Goal: Task Accomplishment & Management: Use online tool/utility

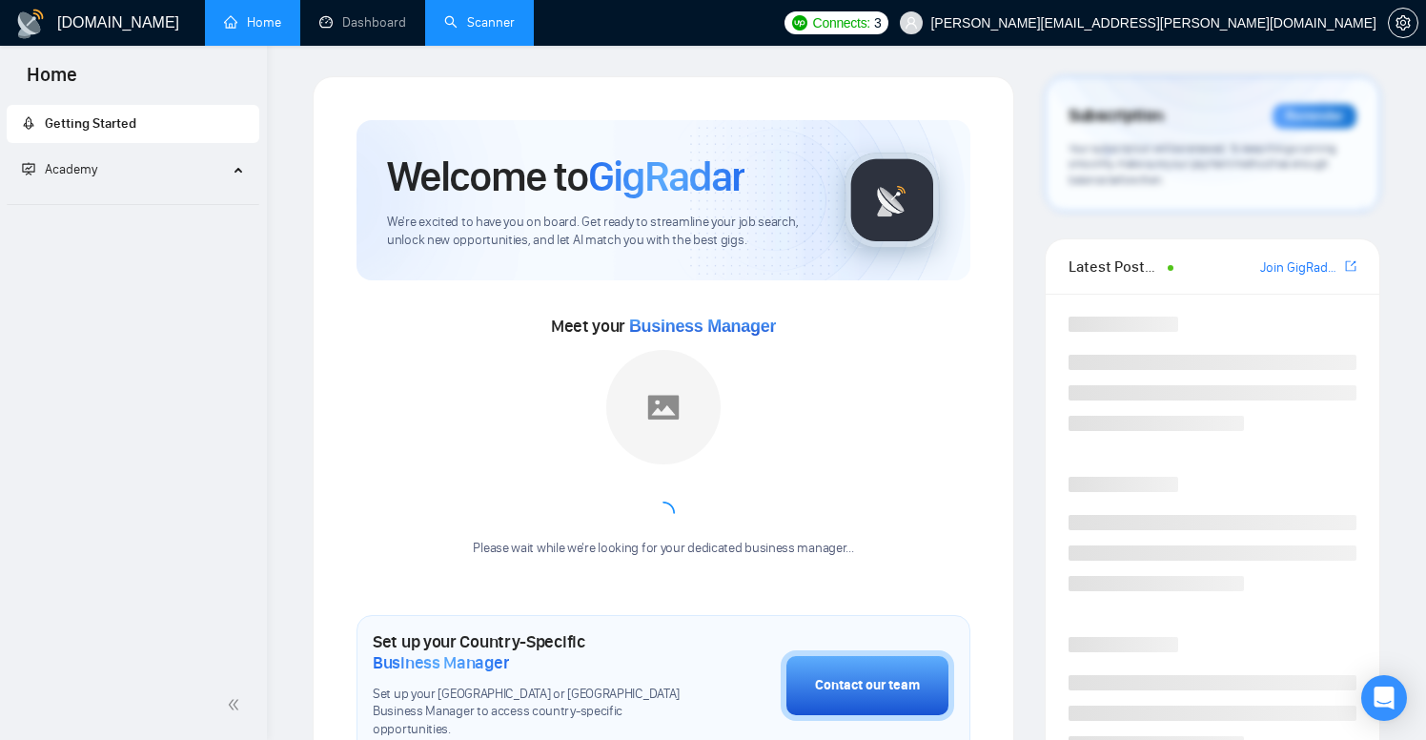
click at [468, 14] on link "Scanner" at bounding box center [479, 22] width 71 height 16
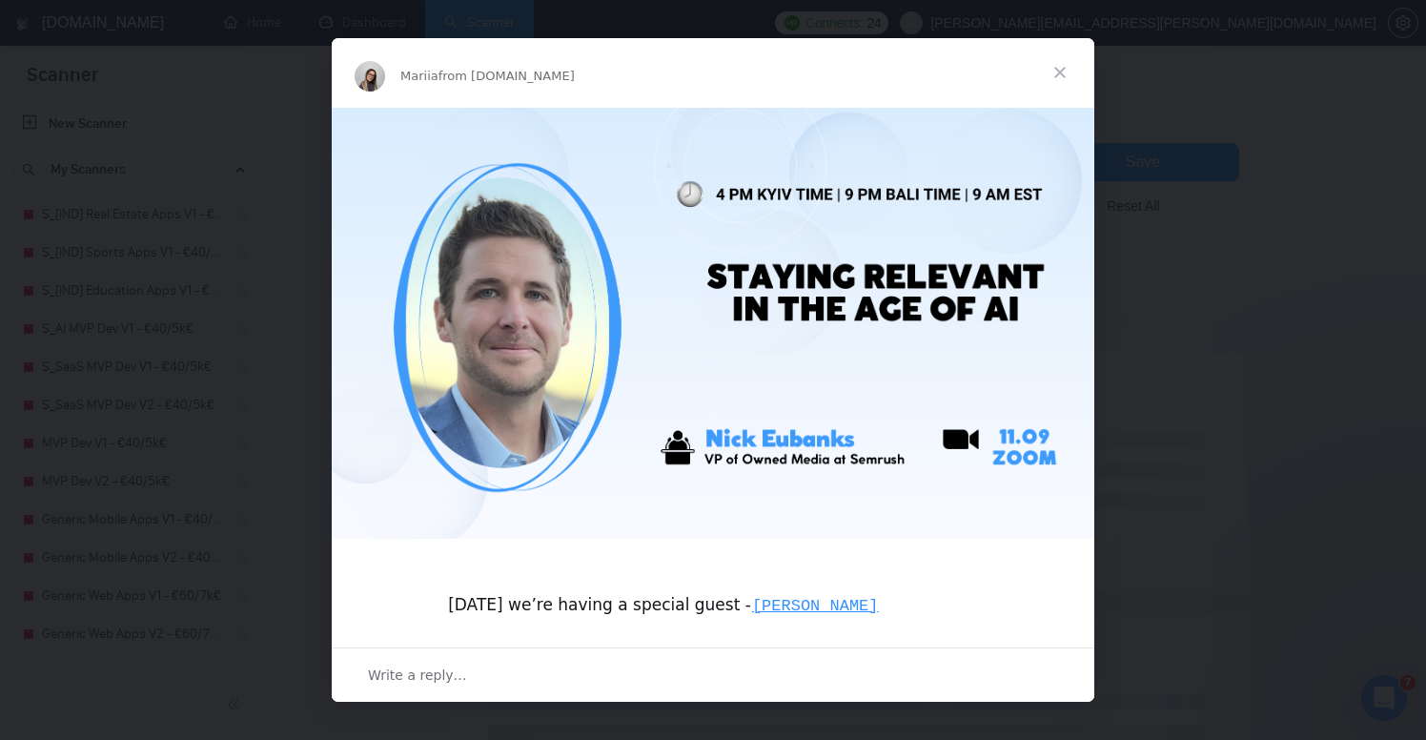
click at [1060, 78] on span "Close" at bounding box center [1060, 72] width 69 height 69
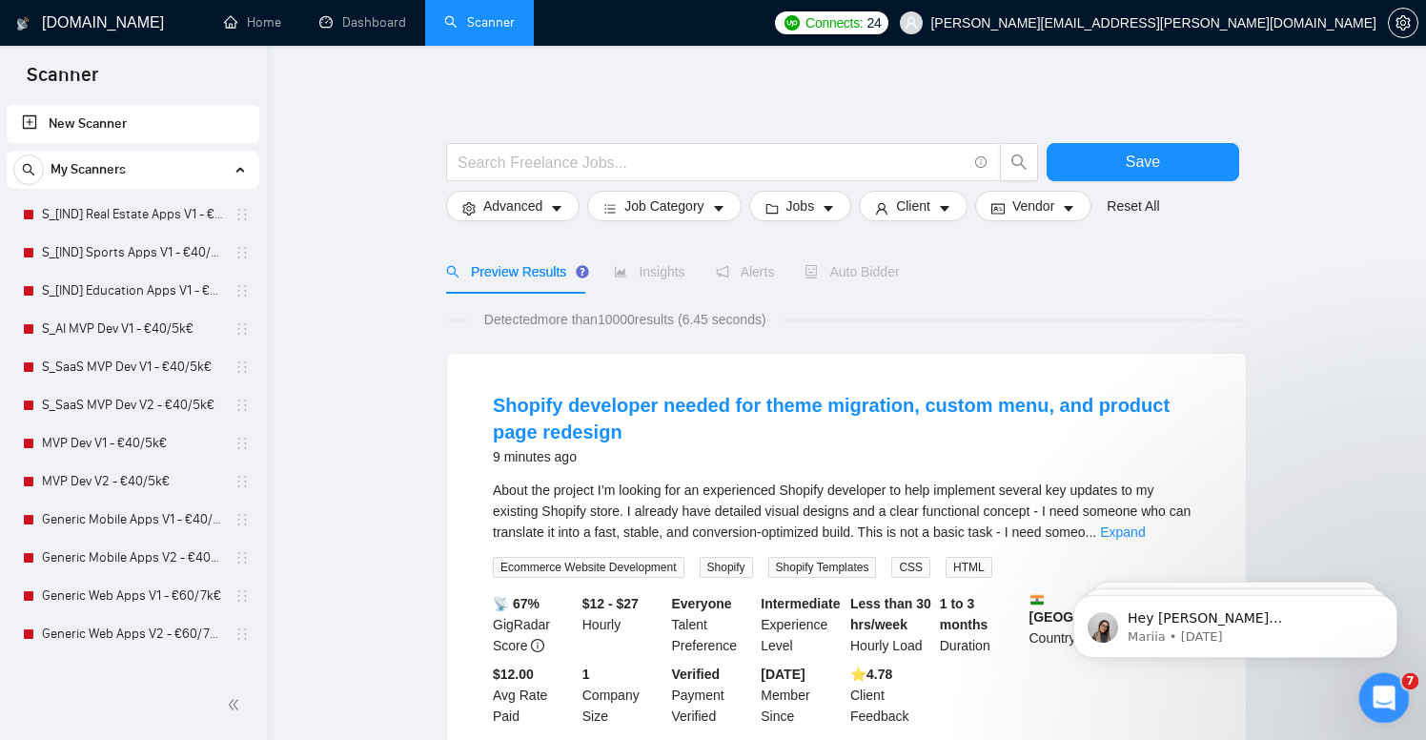
click at [1364, 706] on div "Open Intercom Messenger" at bounding box center [1381, 695] width 63 height 63
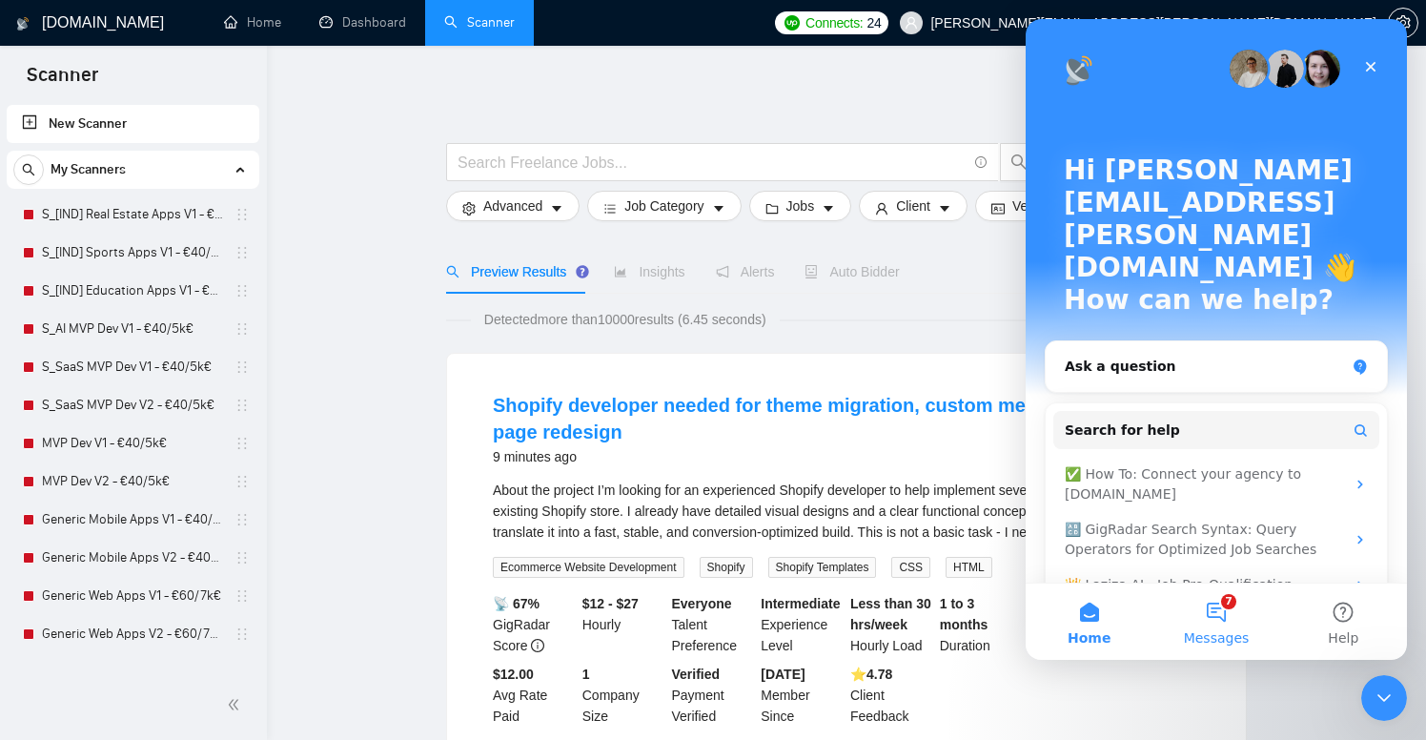
click at [1230, 633] on span "Messages" at bounding box center [1217, 637] width 66 height 13
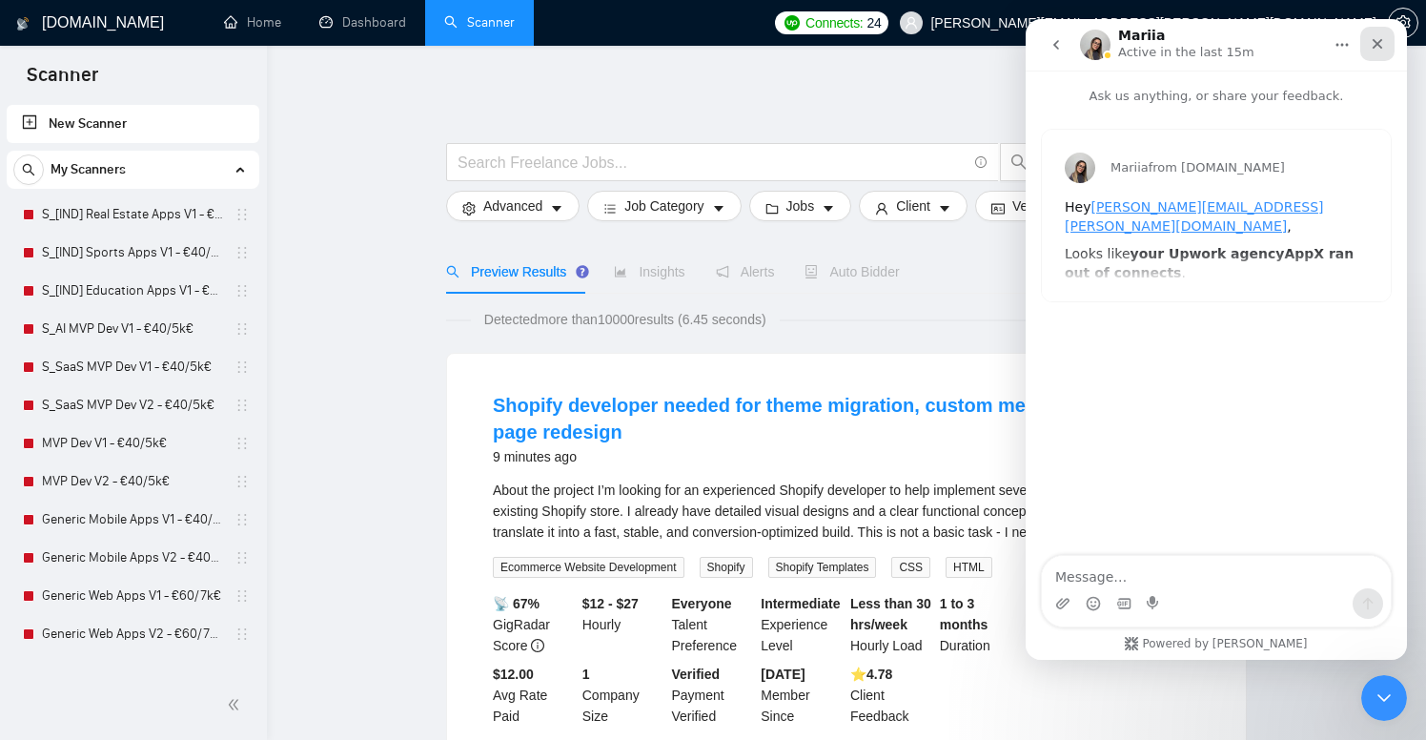
click at [1384, 49] on icon "Close" at bounding box center [1377, 43] width 15 height 15
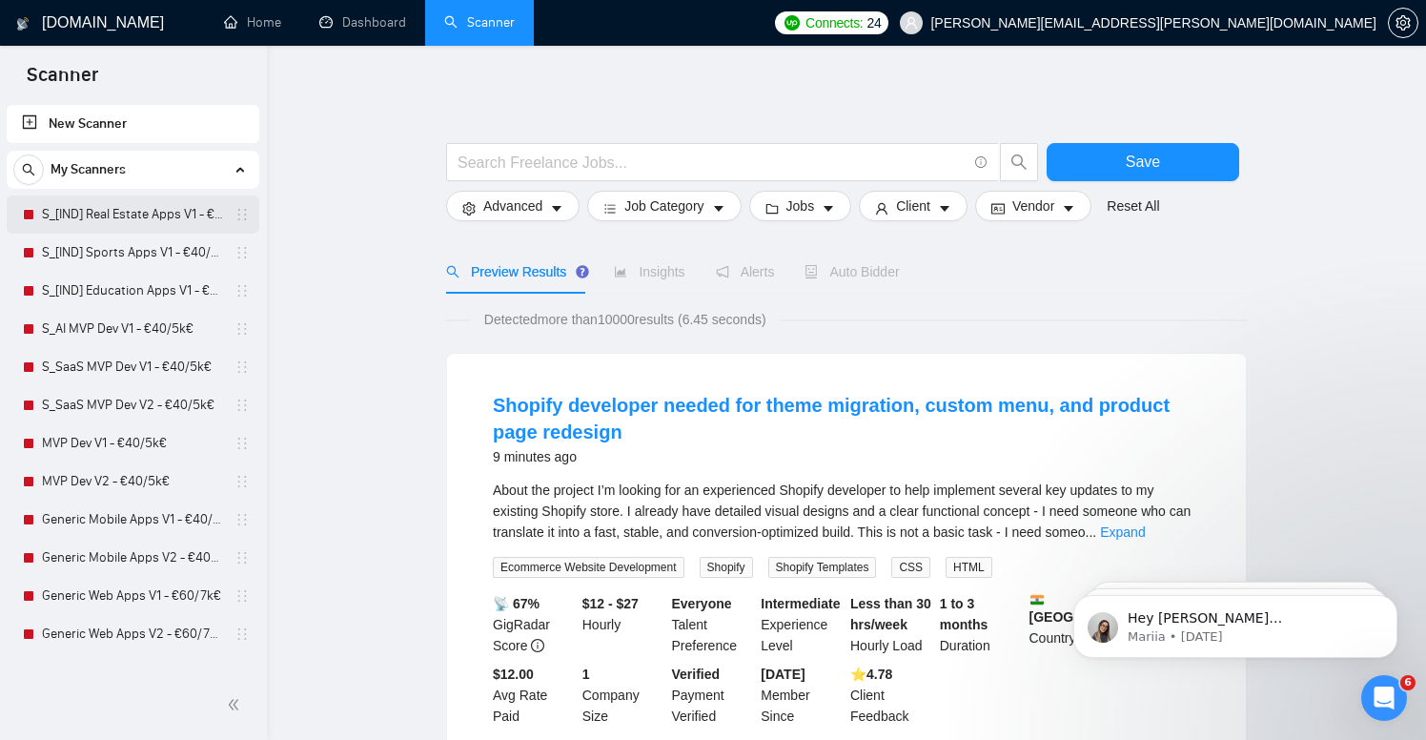
click at [141, 214] on link "S_[IND] Real Estate Apps V1 - €40/5k€" at bounding box center [132, 214] width 181 height 38
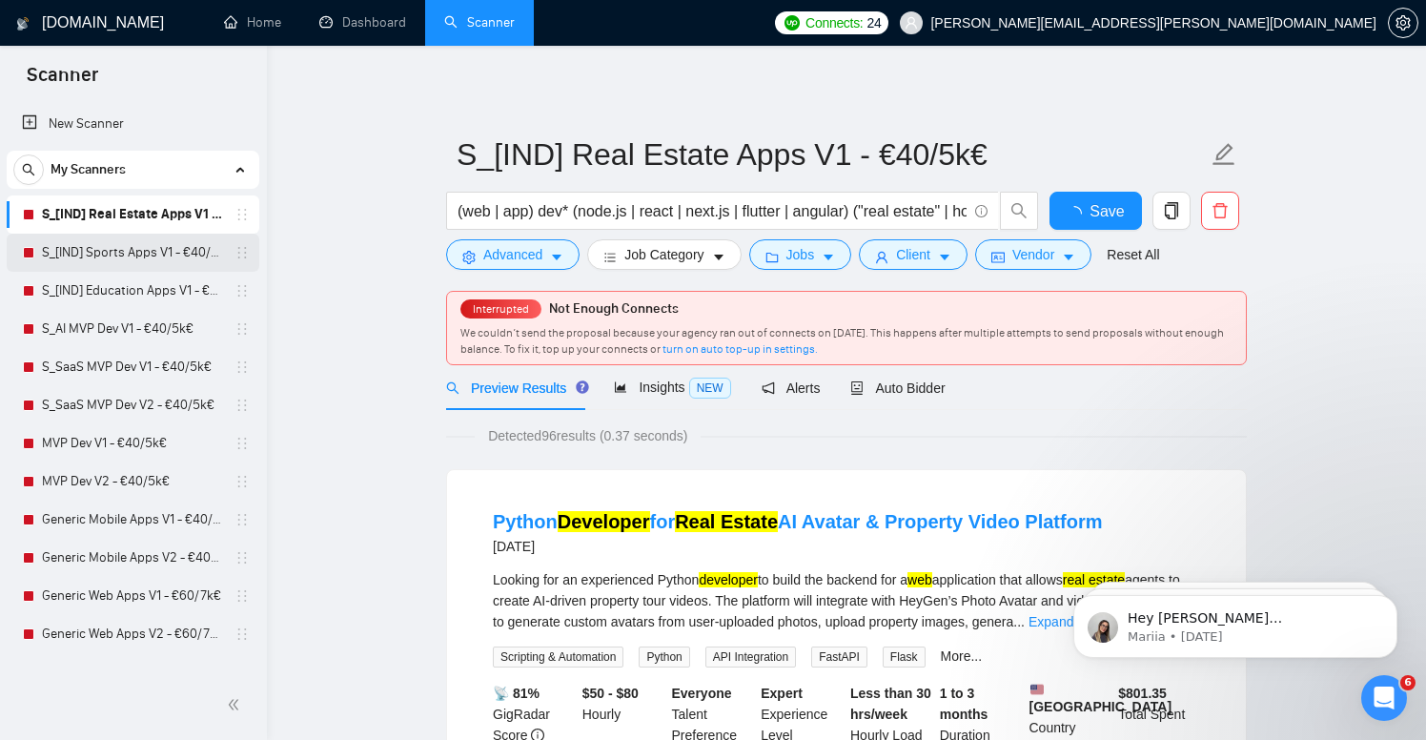
click at [147, 254] on link "S_[IND] Sports Apps V1 - €40/5k€" at bounding box center [132, 253] width 181 height 38
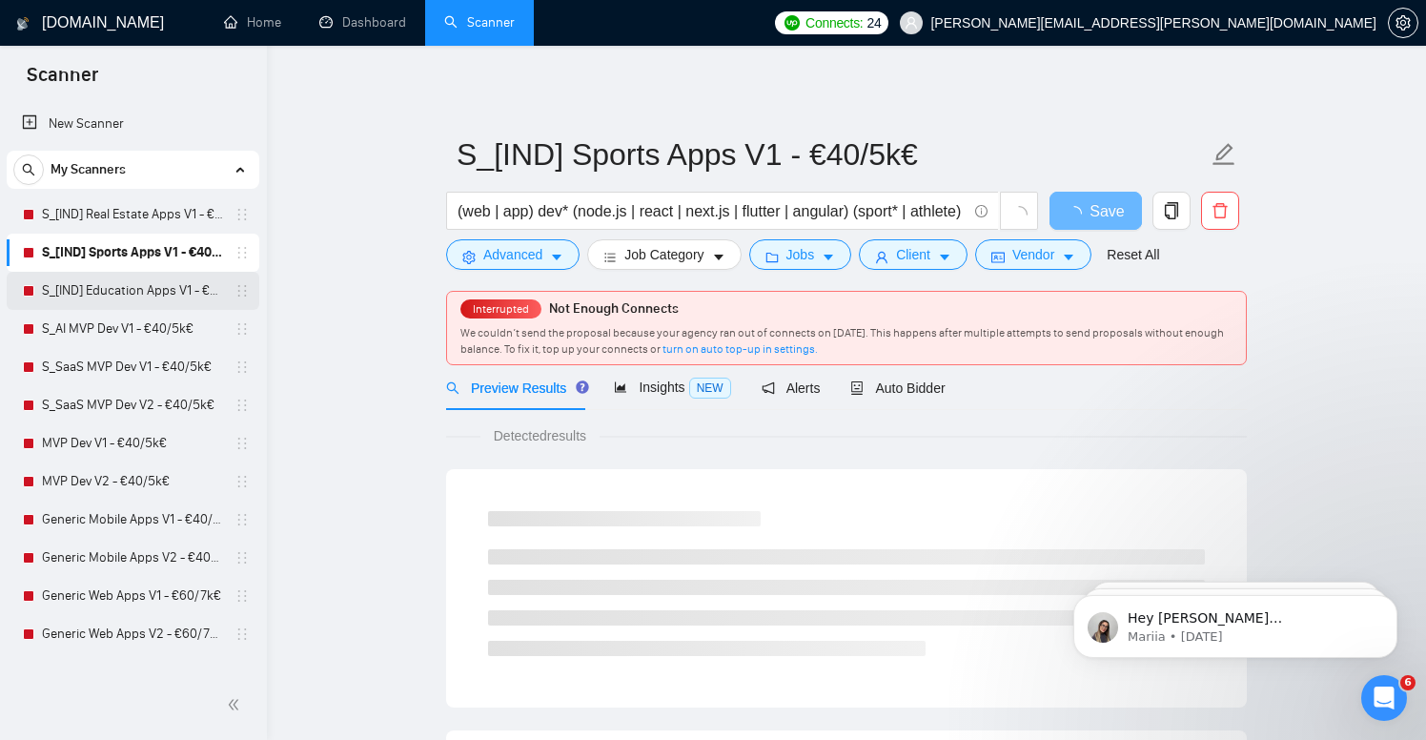
click at [137, 289] on link "S_[IND] Education Apps V1 - €40/5k€" at bounding box center [132, 291] width 181 height 38
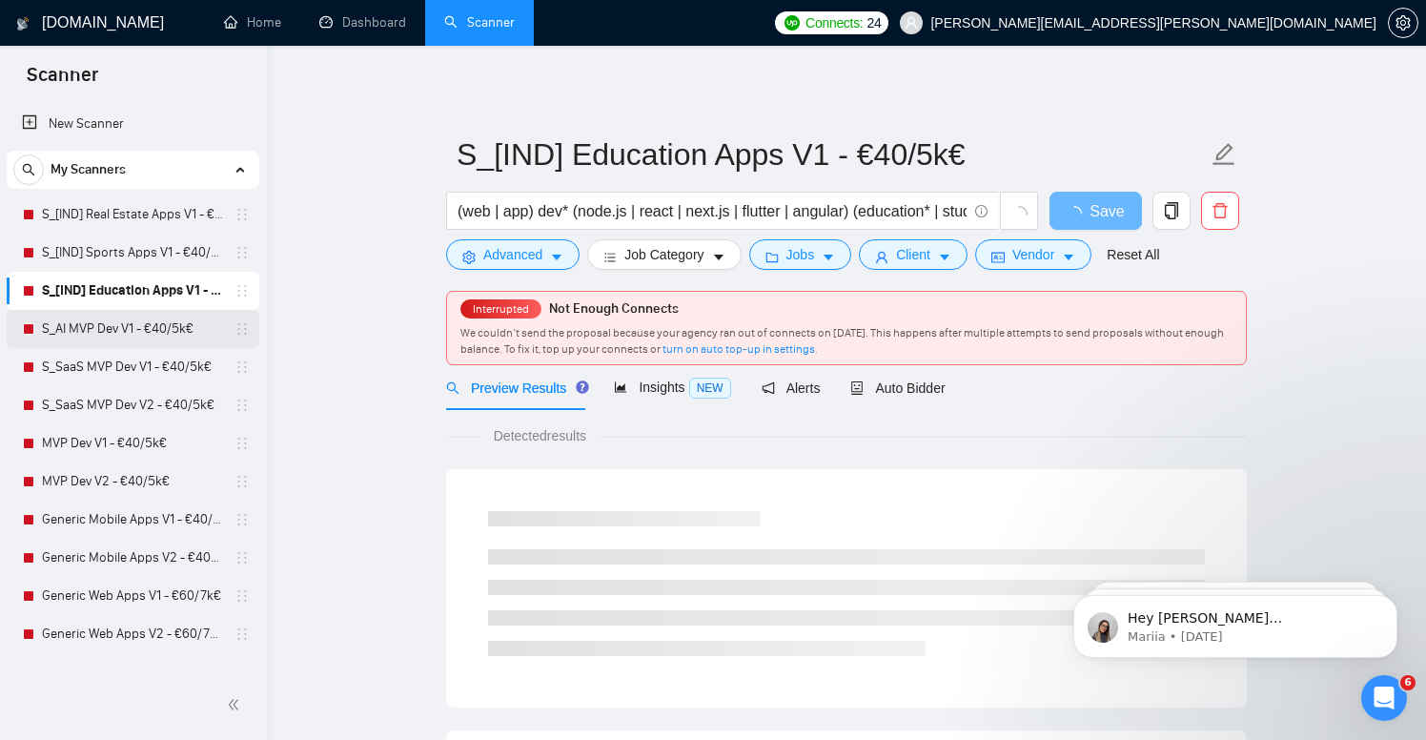
click at [133, 310] on div "S_[IND] Real Estate Apps V1 - €40/5k€ S_[IND] Sports Apps V1 - €40/5k€ S_[IND] …" at bounding box center [133, 424] width 253 height 458
click at [133, 326] on link "S_AI MVP Dev V1 - €40/5k€" at bounding box center [132, 329] width 181 height 38
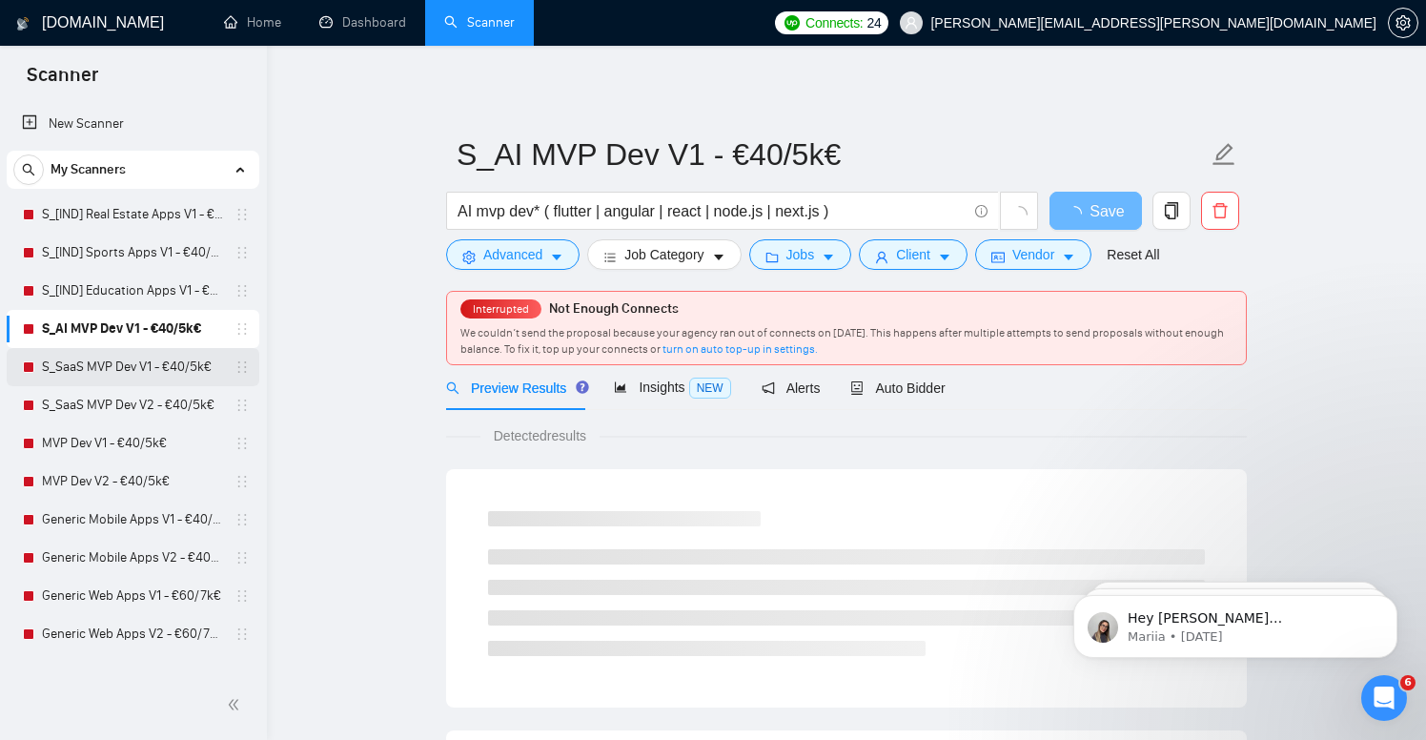
click at [130, 359] on link "S_SaaS MVP Dev V1 - €40/5k€" at bounding box center [132, 367] width 181 height 38
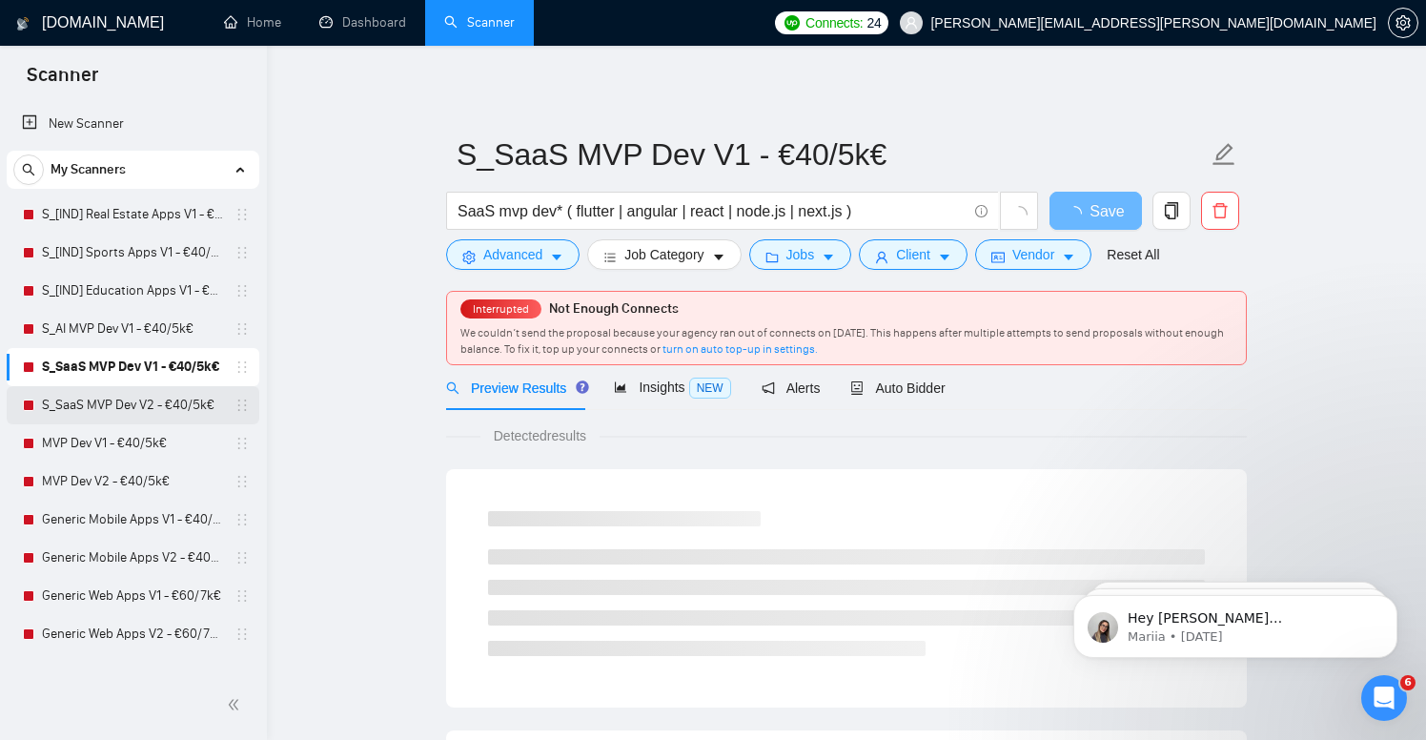
click at [126, 408] on link "S_SaaS MVP Dev V2 - €40/5k€" at bounding box center [132, 405] width 181 height 38
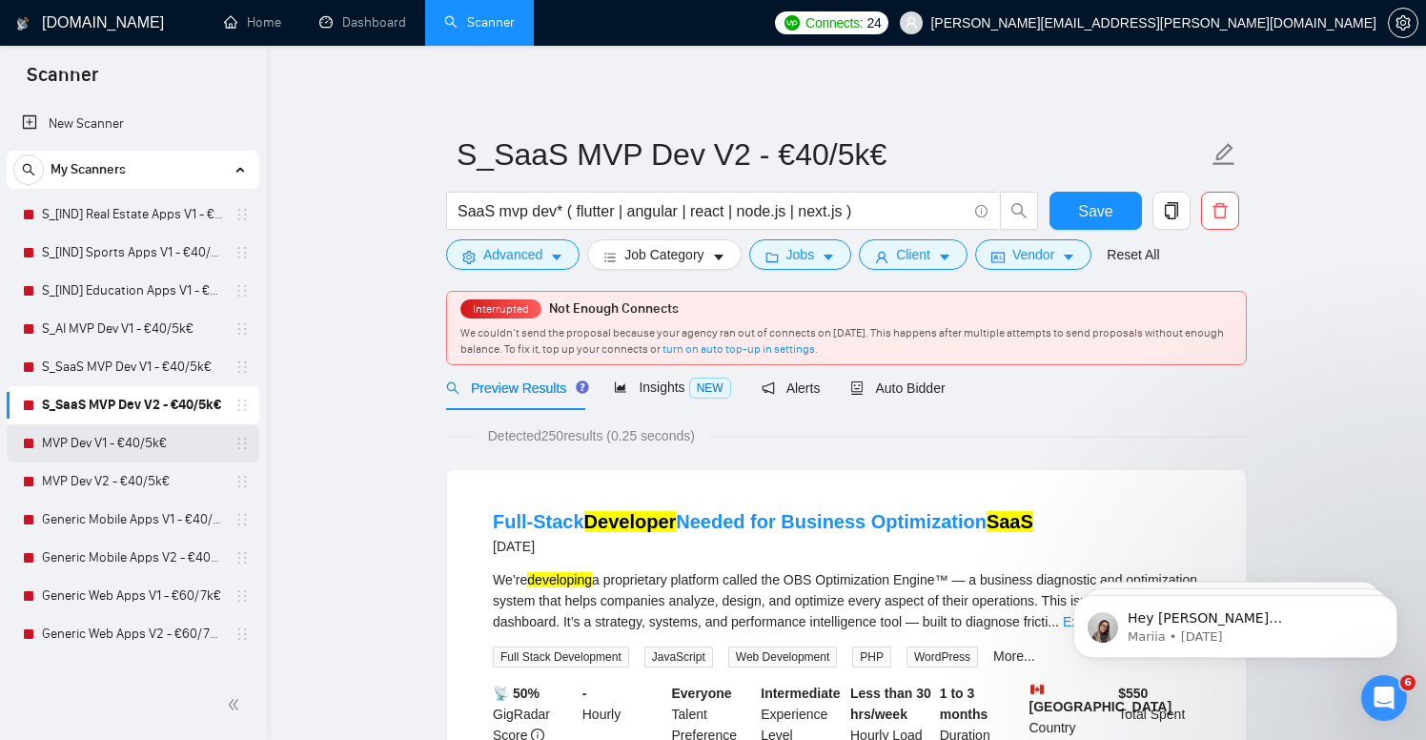
click at [124, 432] on link "MVP Dev V1 - €40/5k€" at bounding box center [132, 443] width 181 height 38
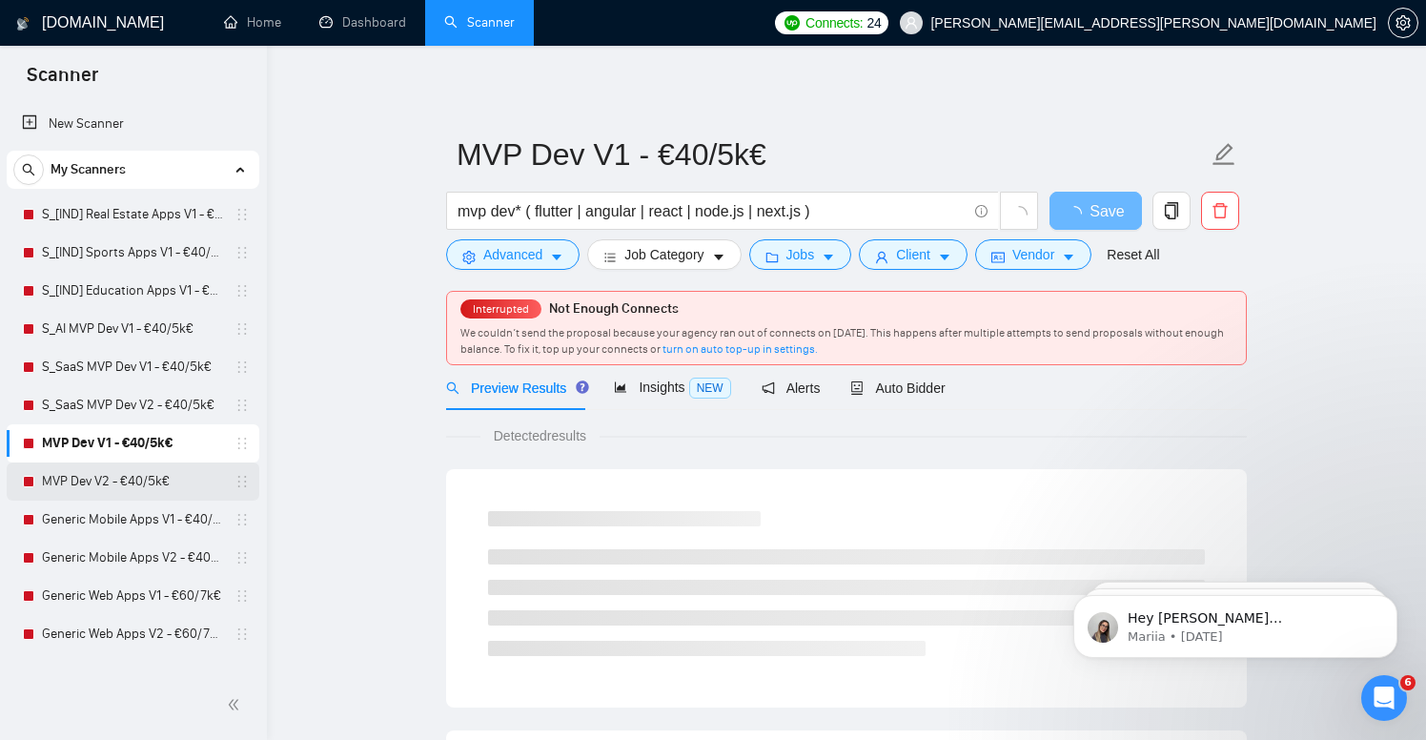
click at [118, 479] on link "MVP Dev V2 - €40/5k€" at bounding box center [132, 481] width 181 height 38
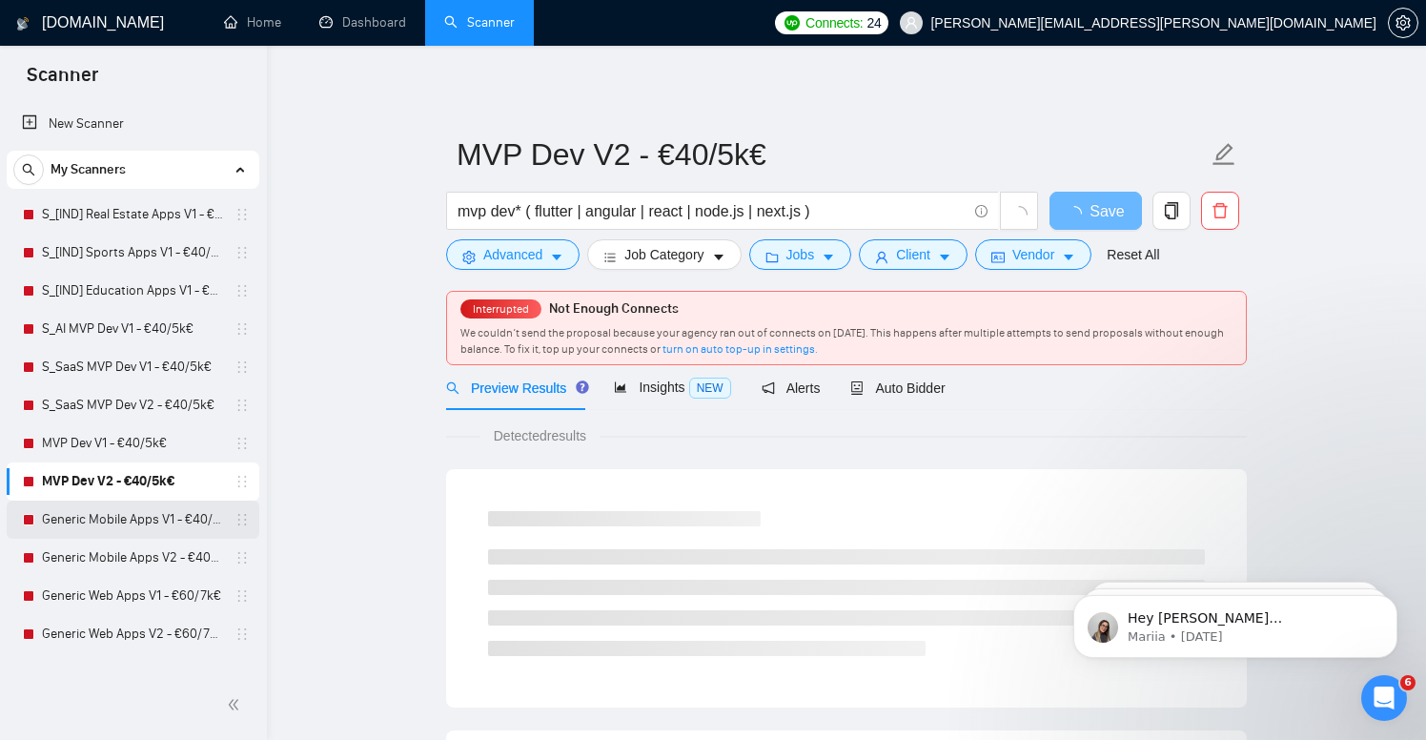
click at [117, 517] on link "Generic Mobile Apps V1 - €40/5k€" at bounding box center [132, 520] width 181 height 38
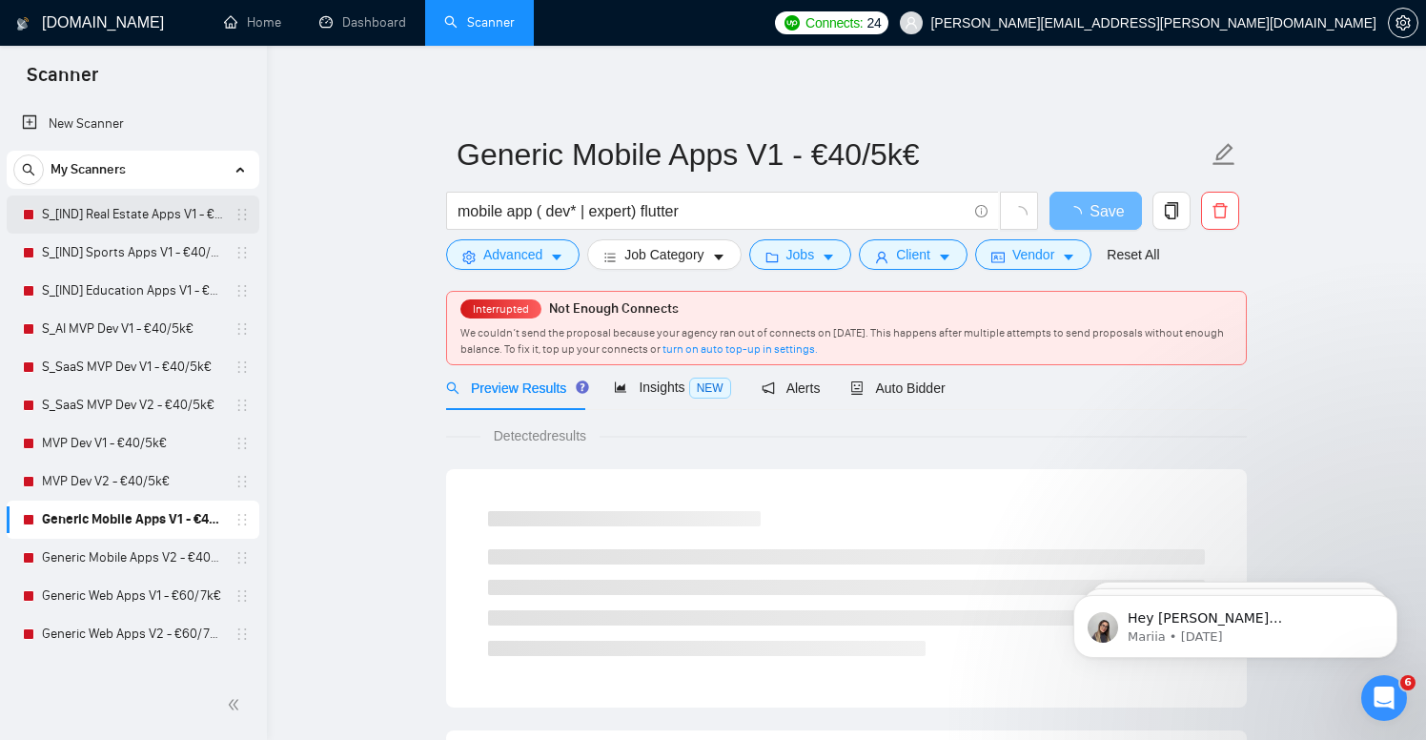
click at [137, 228] on link "S_[IND] Real Estate Apps V1 - €40/5k€" at bounding box center [132, 214] width 181 height 38
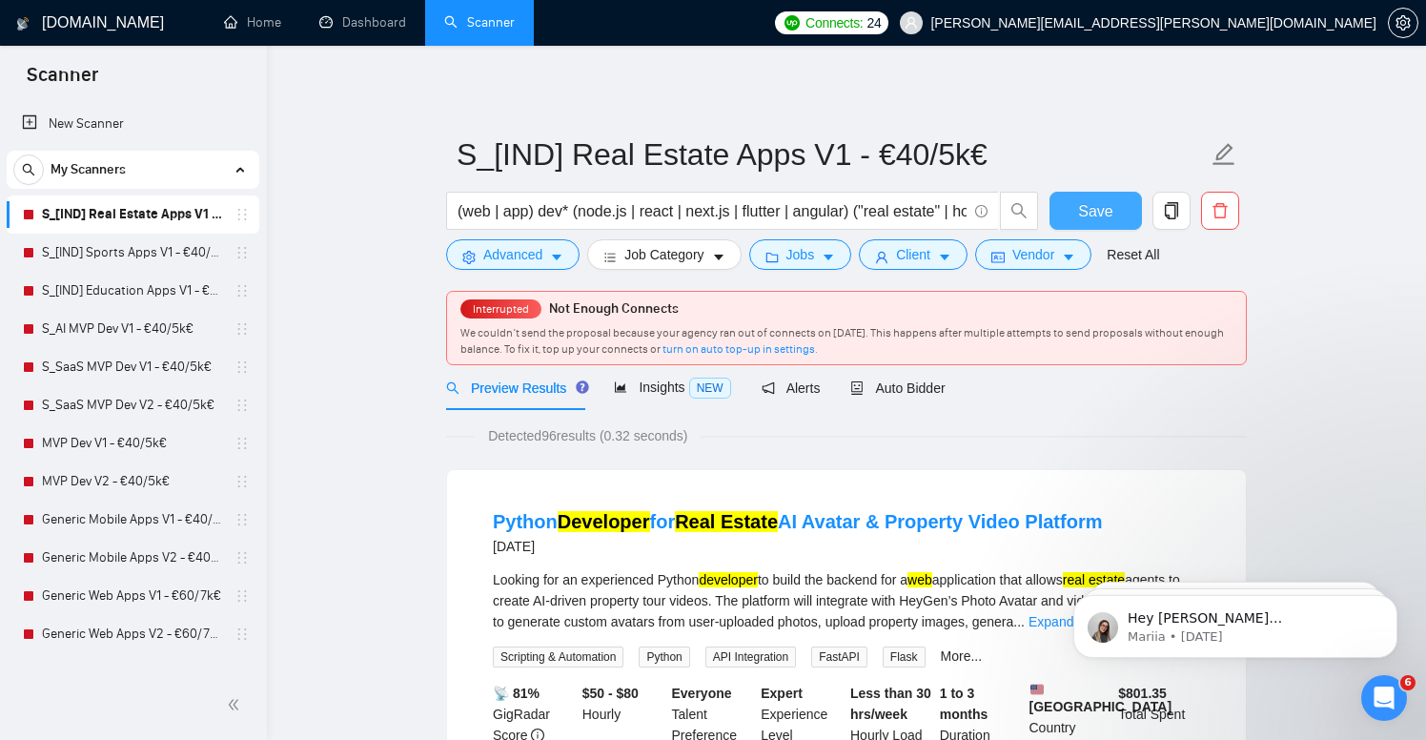
click at [1073, 207] on button "Save" at bounding box center [1096, 211] width 92 height 38
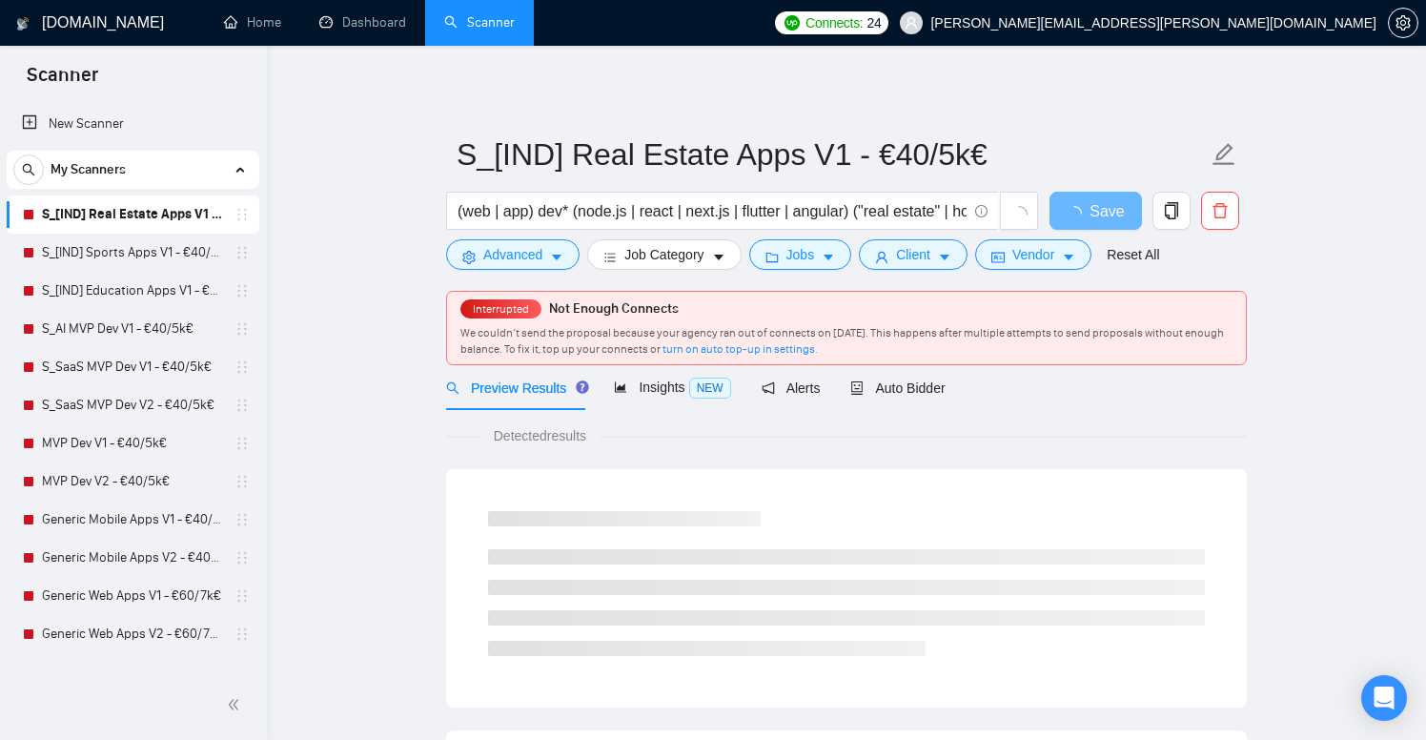
click at [863, 25] on span "Connects:" at bounding box center [834, 22] width 57 height 21
